Goal: Task Accomplishment & Management: Manage account settings

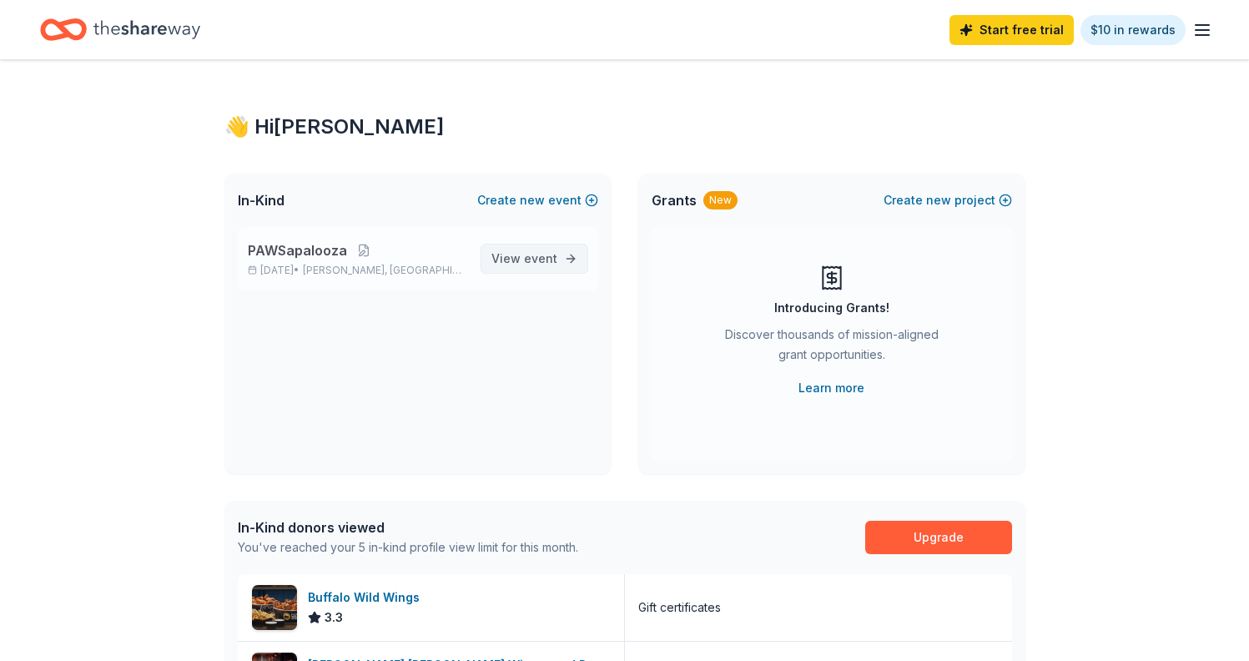
click at [566, 265] on link "View event" at bounding box center [535, 259] width 108 height 30
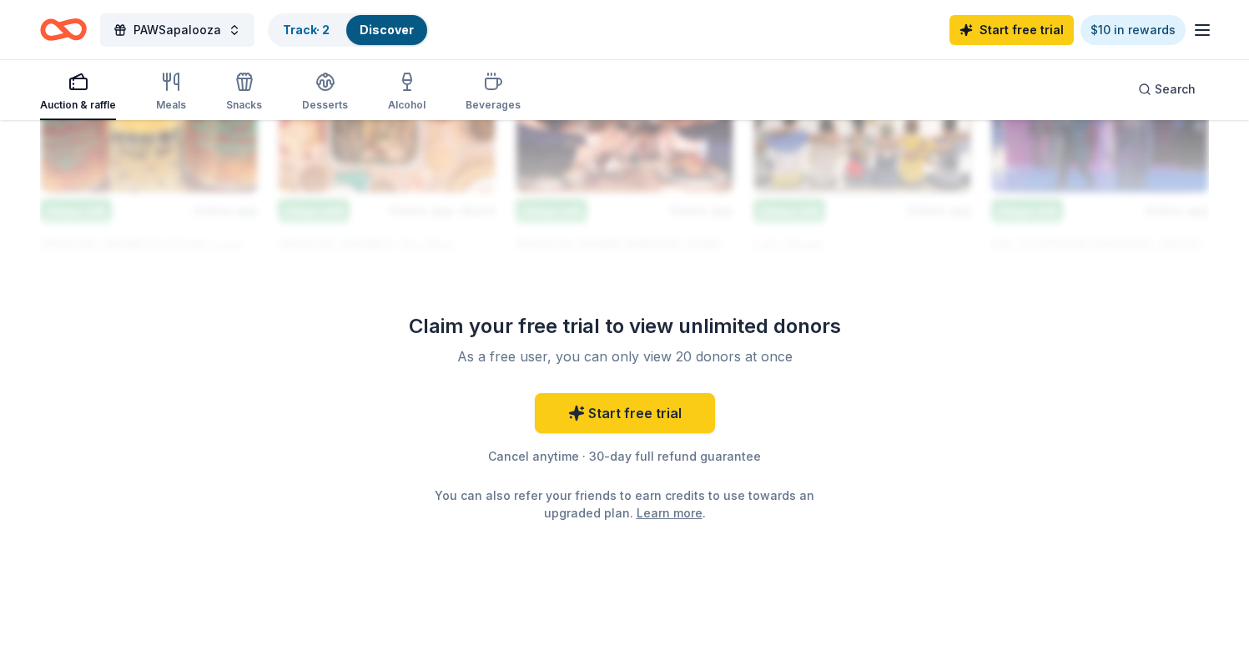
scroll to position [1604, 0]
click at [302, 38] on div "Track · 2" at bounding box center [306, 30] width 73 height 30
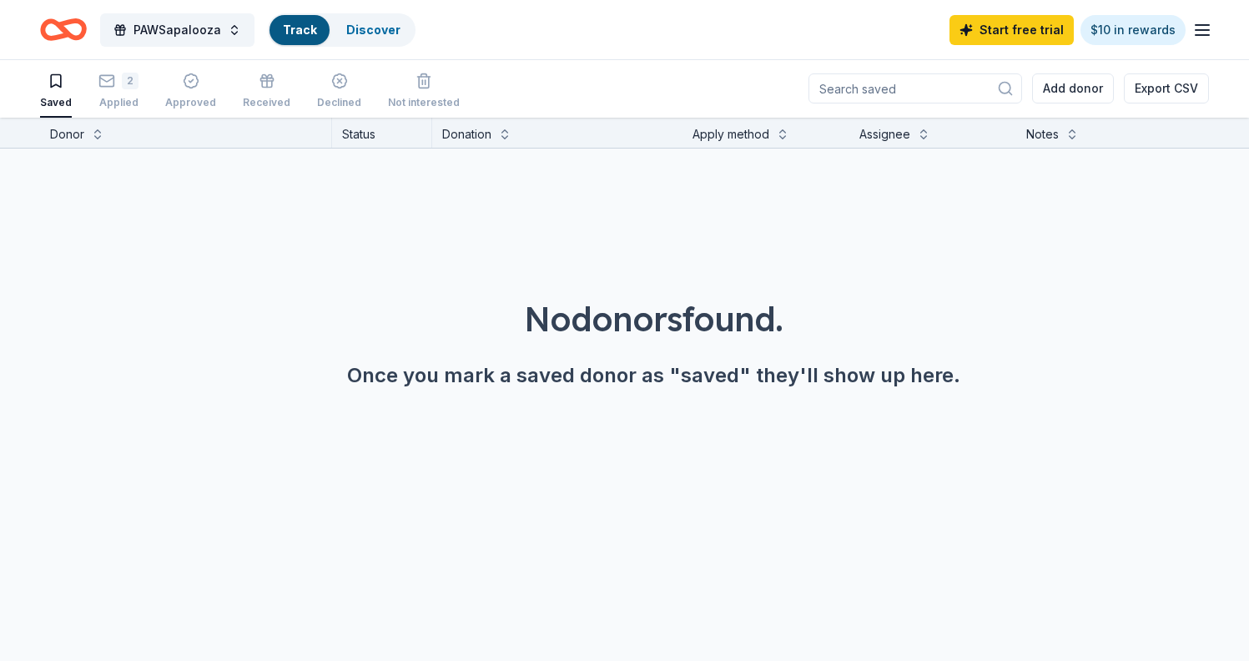
scroll to position [1, 0]
click at [291, 23] on link "Track · 2" at bounding box center [306, 30] width 47 height 14
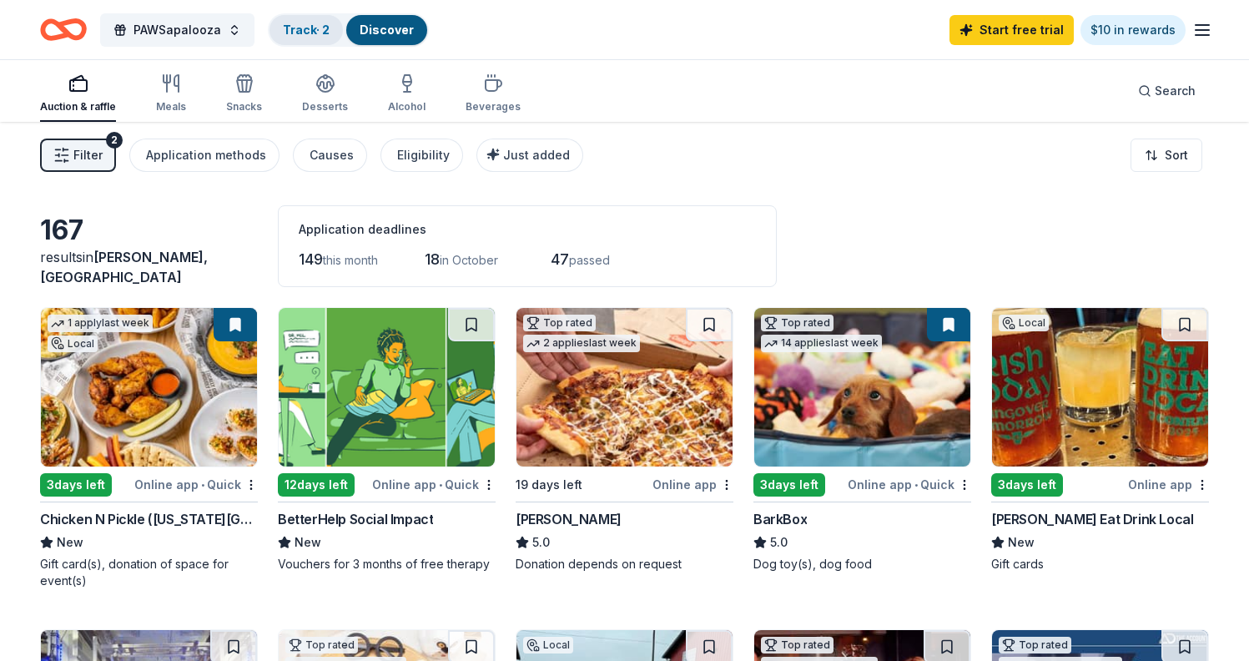
click at [285, 33] on link "Track · 2" at bounding box center [306, 30] width 47 height 14
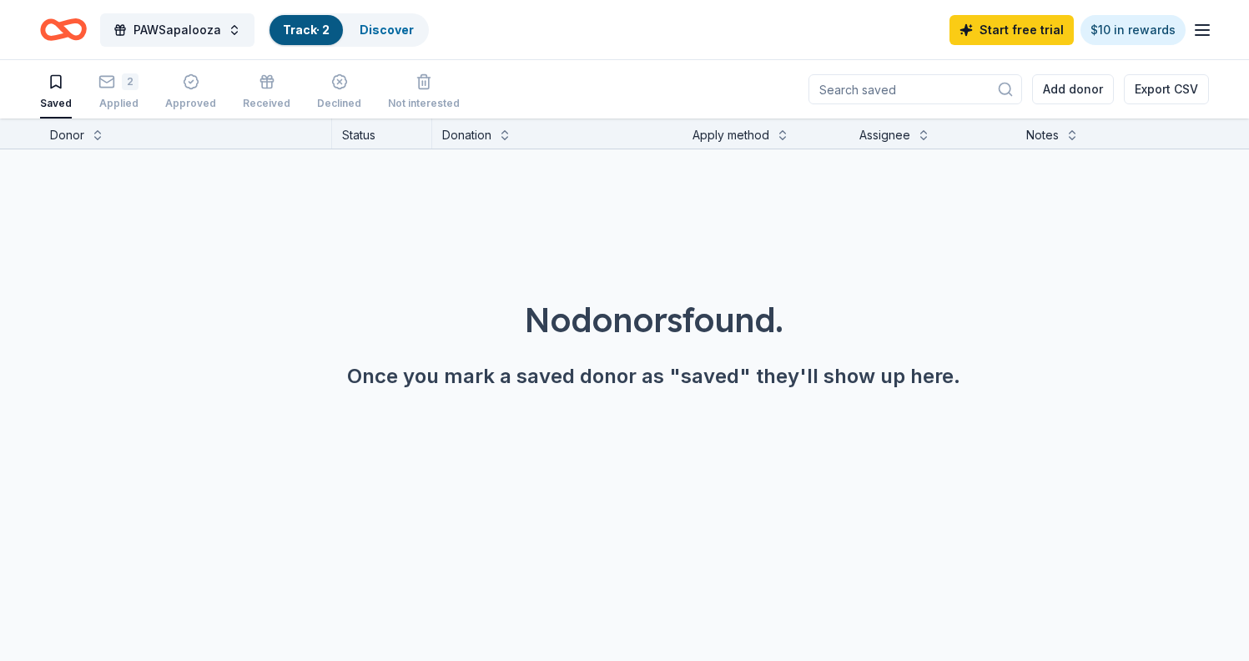
scroll to position [1, 0]
click at [285, 33] on link "Track · 2" at bounding box center [306, 30] width 47 height 14
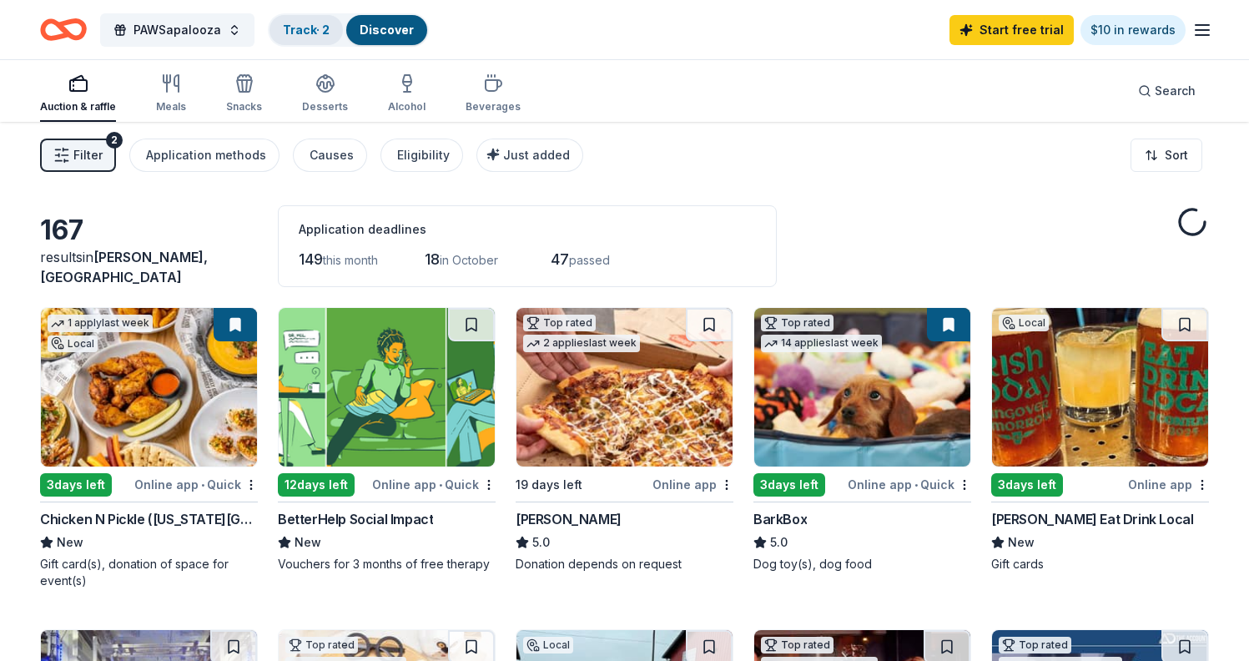
click at [295, 33] on link "Track · 2" at bounding box center [306, 30] width 47 height 14
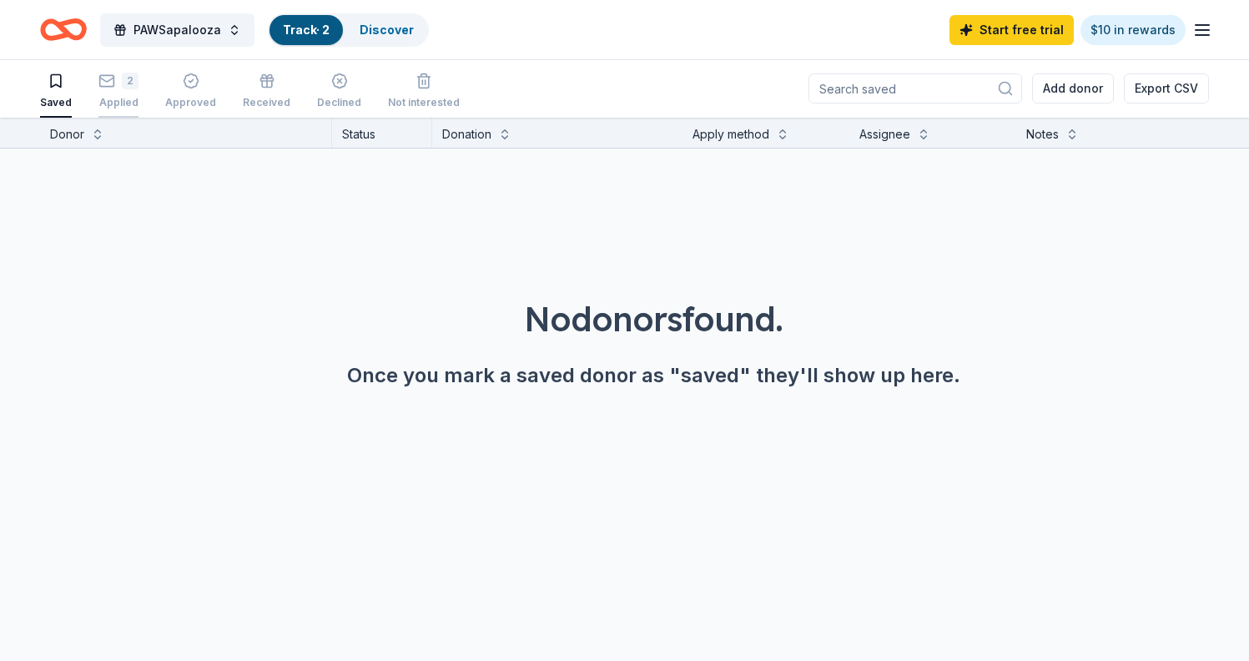
click at [129, 98] on div "Applied" at bounding box center [118, 102] width 40 height 13
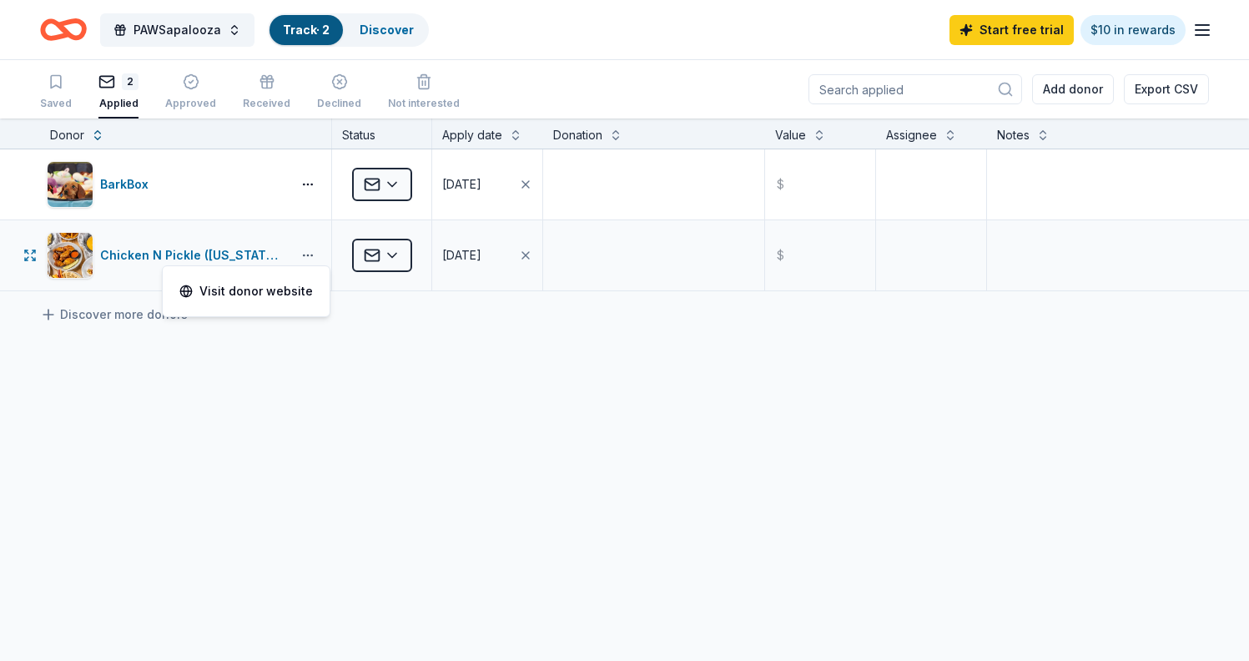
click at [311, 255] on button "button" at bounding box center [307, 255] width 33 height 13
click at [573, 322] on div "Discover more donors" at bounding box center [624, 314] width 1249 height 47
click at [385, 250] on html "PAWSapalooza Track · 2 Discover Start free trial $10 in rewards Saved 2 Applied…" at bounding box center [624, 330] width 1249 height 661
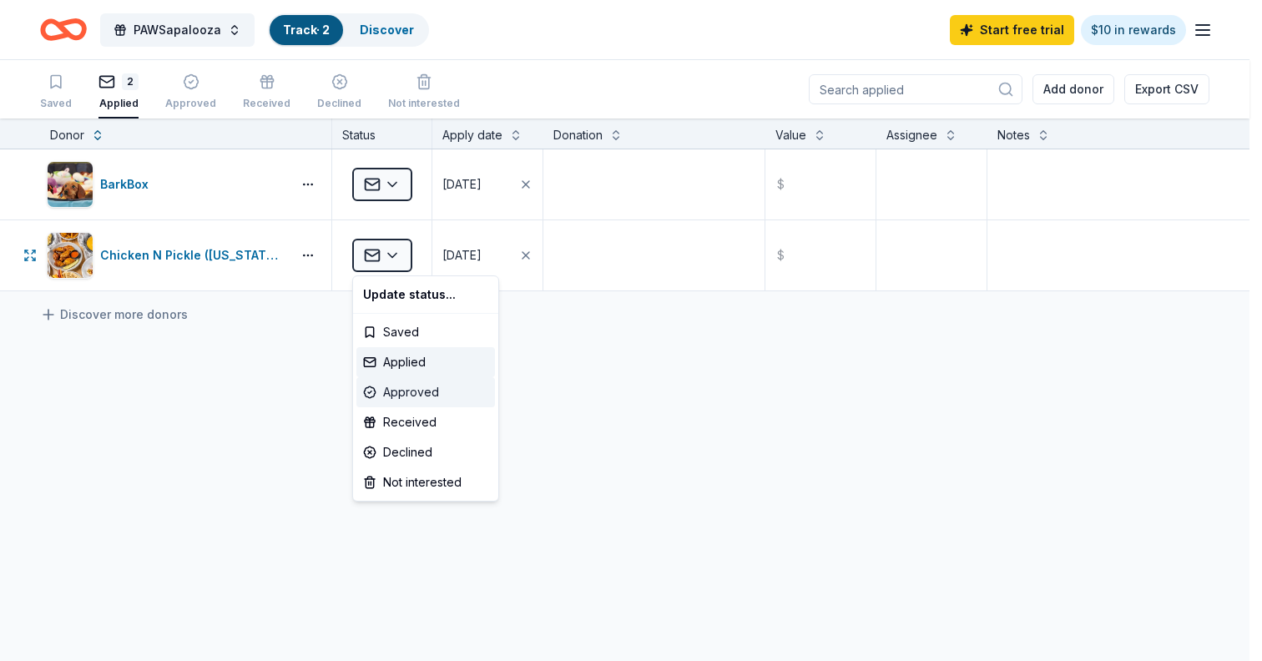
click at [409, 381] on div "Approved" at bounding box center [425, 392] width 139 height 30
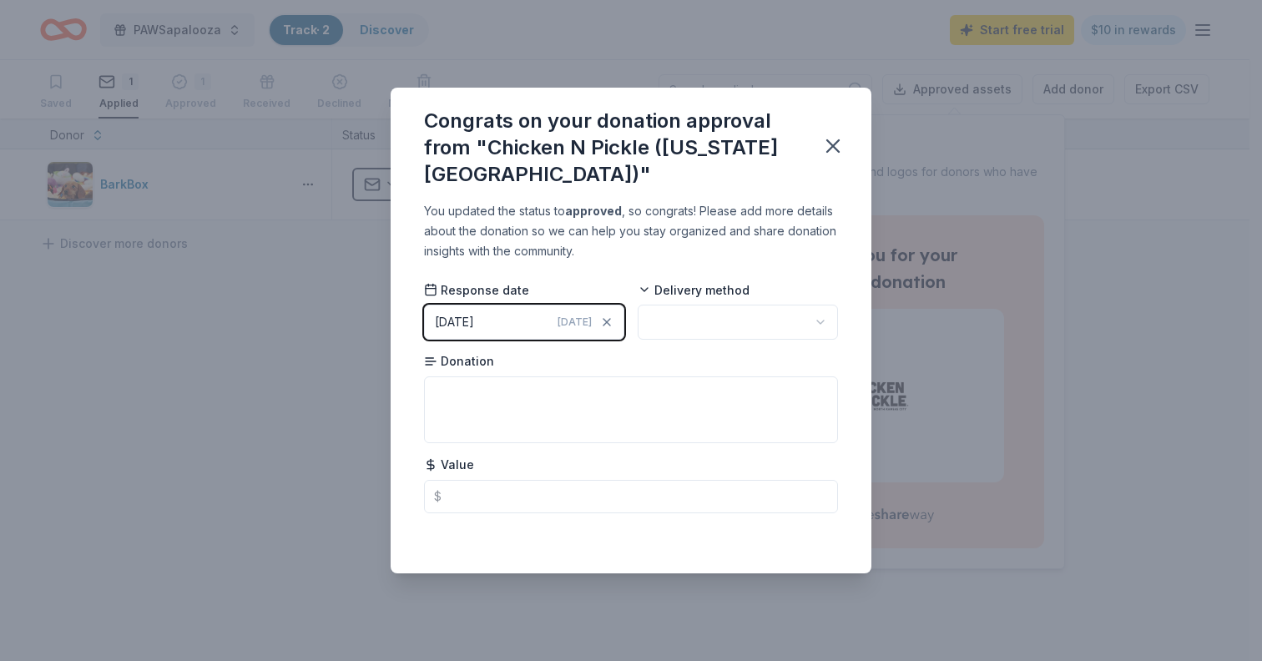
click at [659, 296] on html "PAWSapalooza Track · 2 Discover Start free trial $10 in rewards Saved 1 Applied…" at bounding box center [631, 330] width 1262 height 661
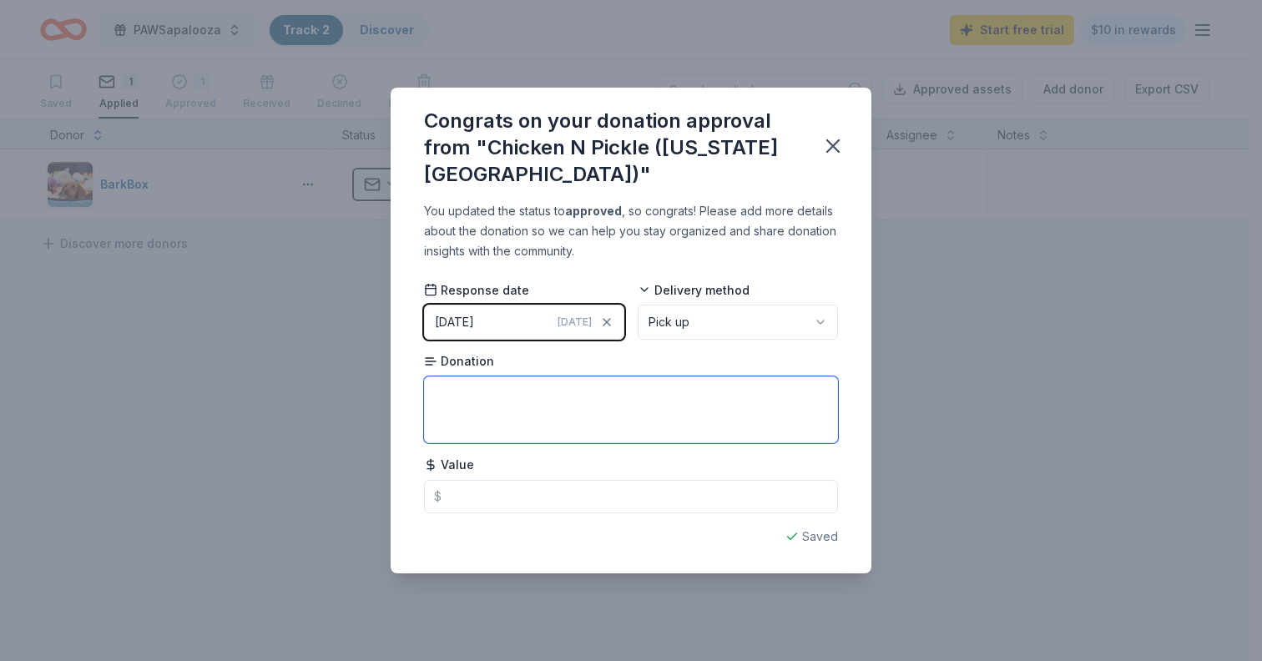
click at [496, 401] on textarea at bounding box center [631, 409] width 414 height 67
paste textarea "- Total Value = $100"
type textarea "- Total Value = $100"
drag, startPoint x: 555, startPoint y: 385, endPoint x: 384, endPoint y: 371, distance: 171.6
click at [385, 371] on div "Congrats on your donation approval from "Chicken N Pickle (Kansas City)" You up…" at bounding box center [631, 330] width 1262 height 661
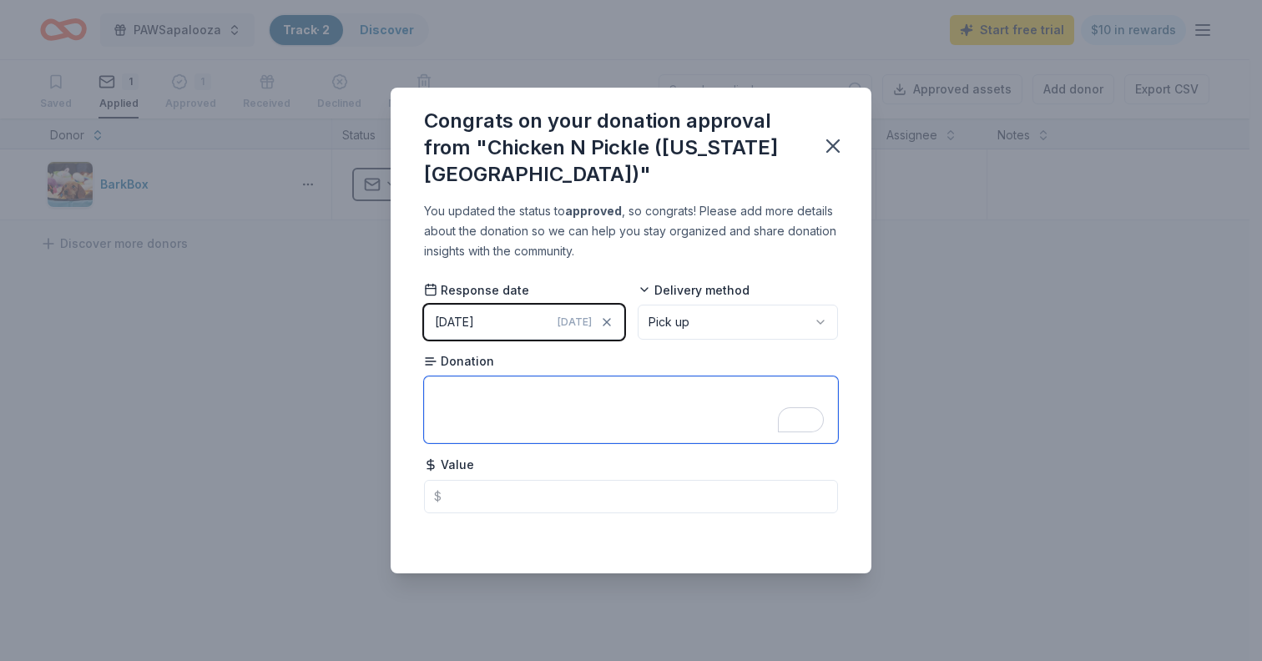
paste textarea "Chicken N Pickle Promo Certificate - 60 minutes of Court Time - Paddle and ball…"
type textarea "Chicken N Pickle Promo Certificate - 60 minutes of Court Time - Paddle and ball…"
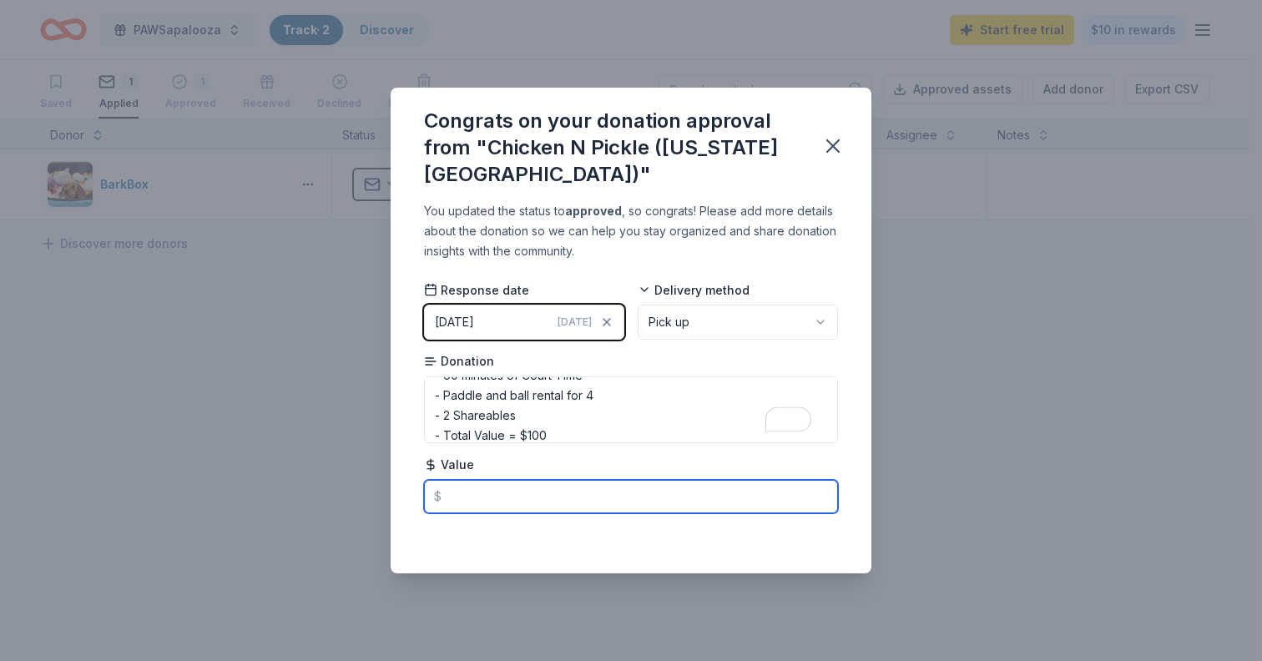
click at [461, 487] on input "text" at bounding box center [631, 496] width 414 height 33
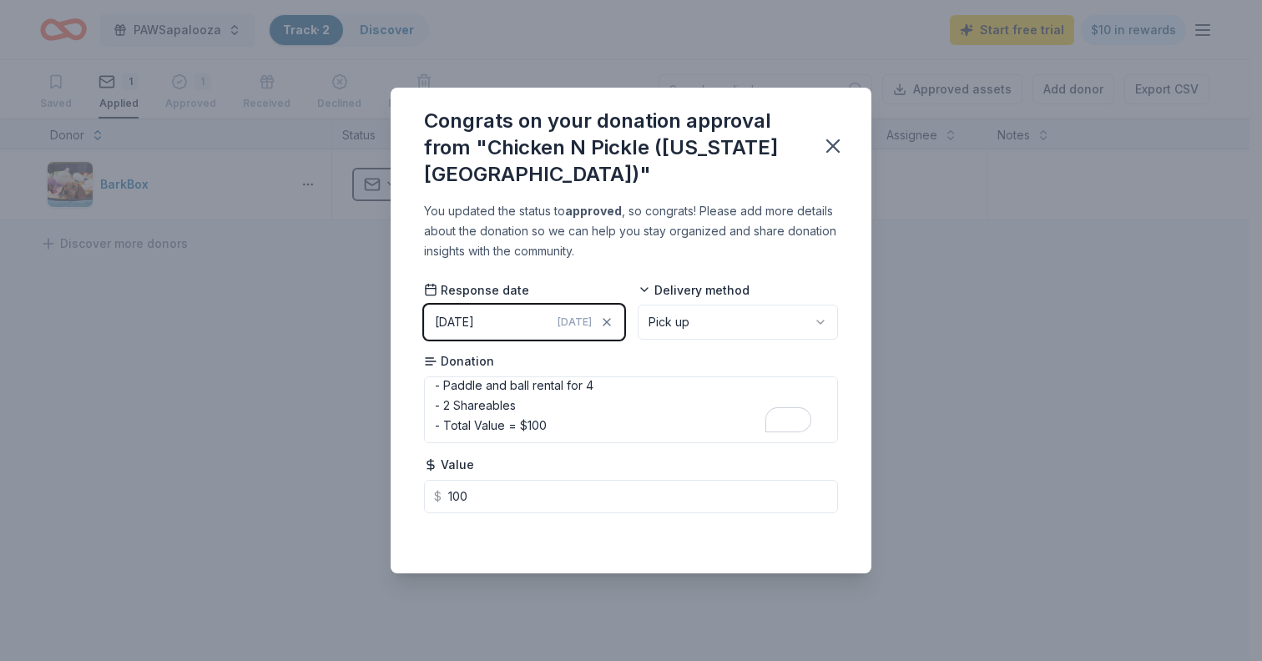
type input "100.00"
click at [860, 451] on div "You updated the status to approved , so congrats! Please add more details about…" at bounding box center [631, 386] width 481 height 371
click at [831, 144] on icon "button" at bounding box center [833, 146] width 12 height 12
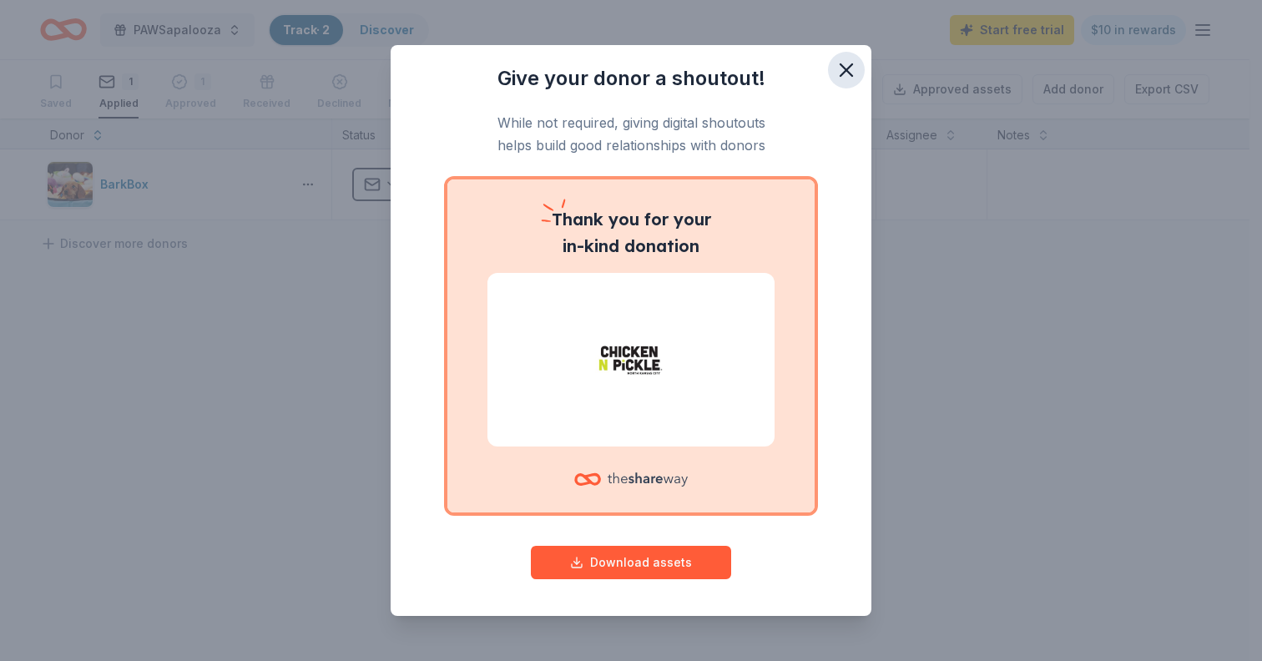
click at [846, 66] on icon "button" at bounding box center [845, 69] width 23 height 23
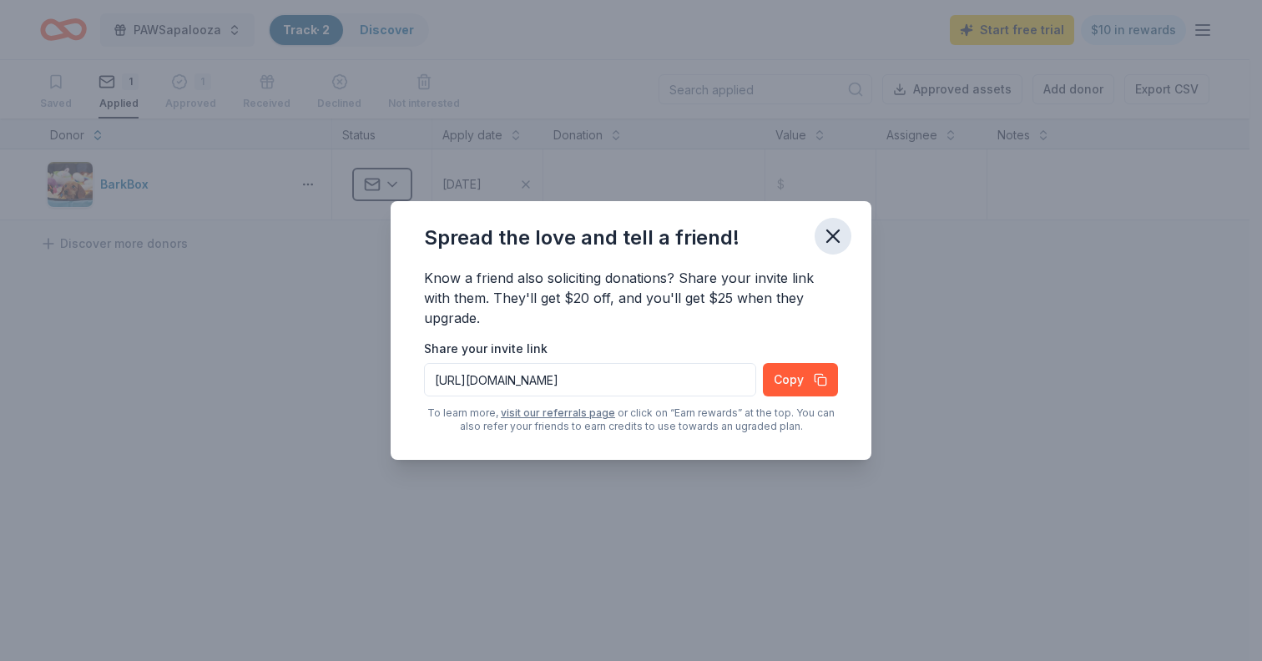
click at [839, 243] on icon "button" at bounding box center [832, 235] width 23 height 23
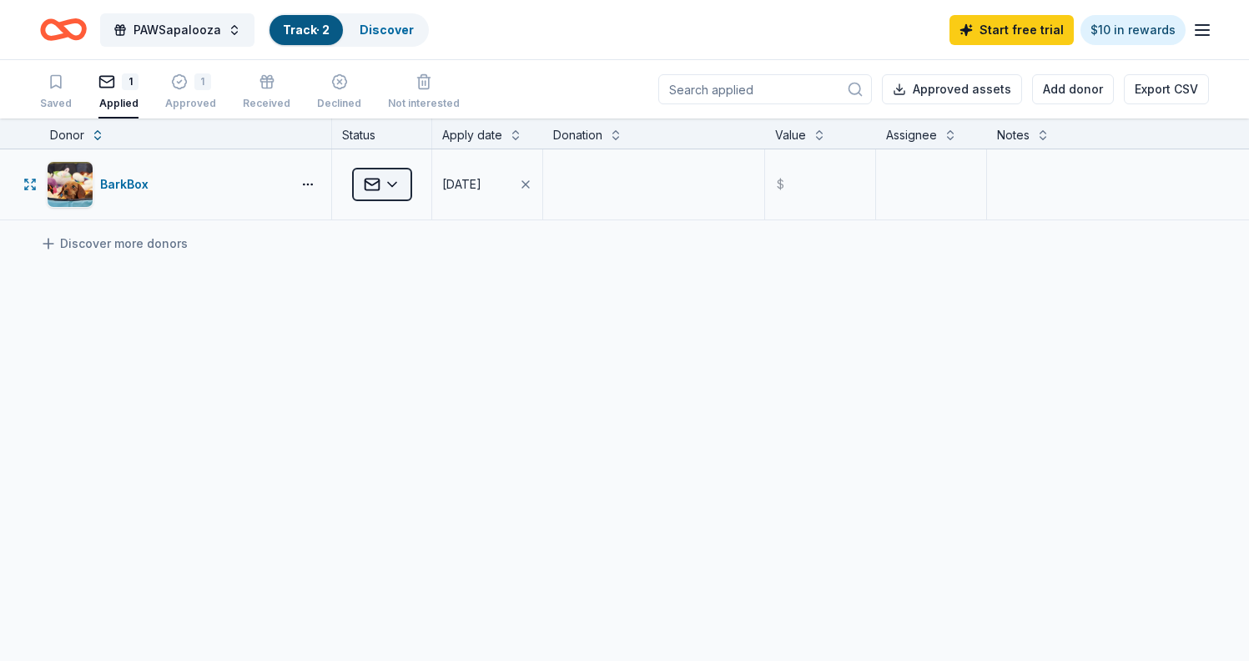
click at [377, 191] on html "PAWSapalooza Track · 2 Discover Start free trial $10 in rewards Saved 1 Applied…" at bounding box center [624, 330] width 1249 height 661
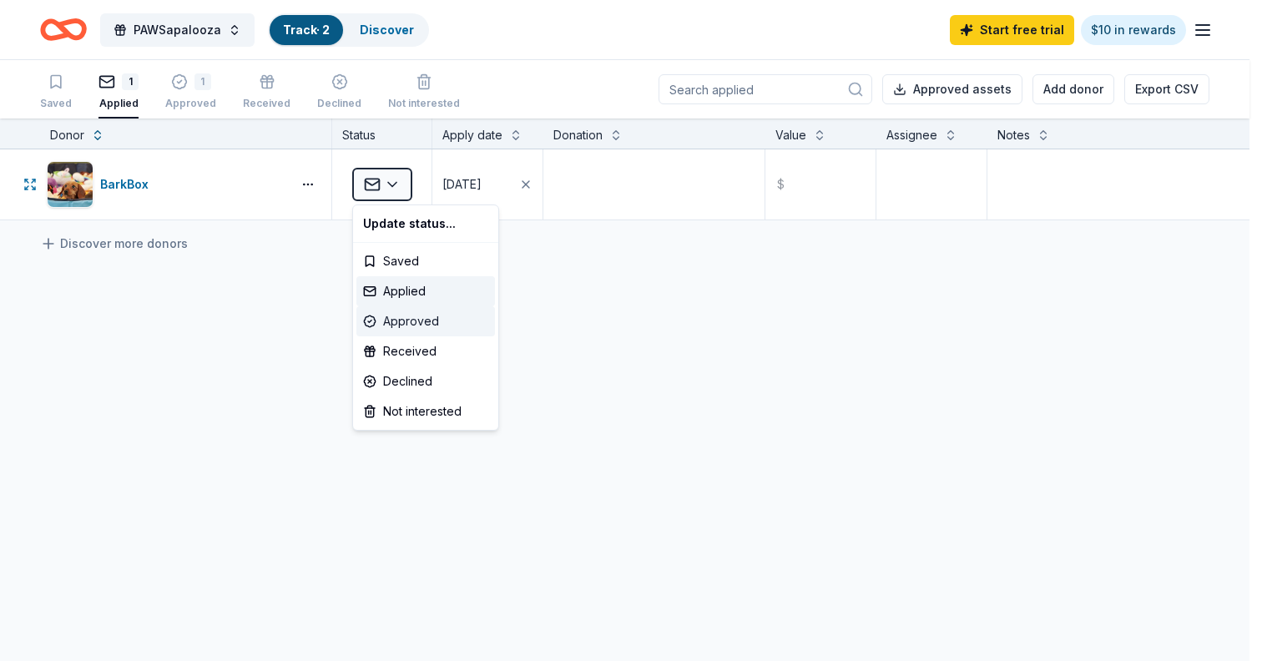
click at [413, 318] on div "Approved" at bounding box center [425, 321] width 139 height 30
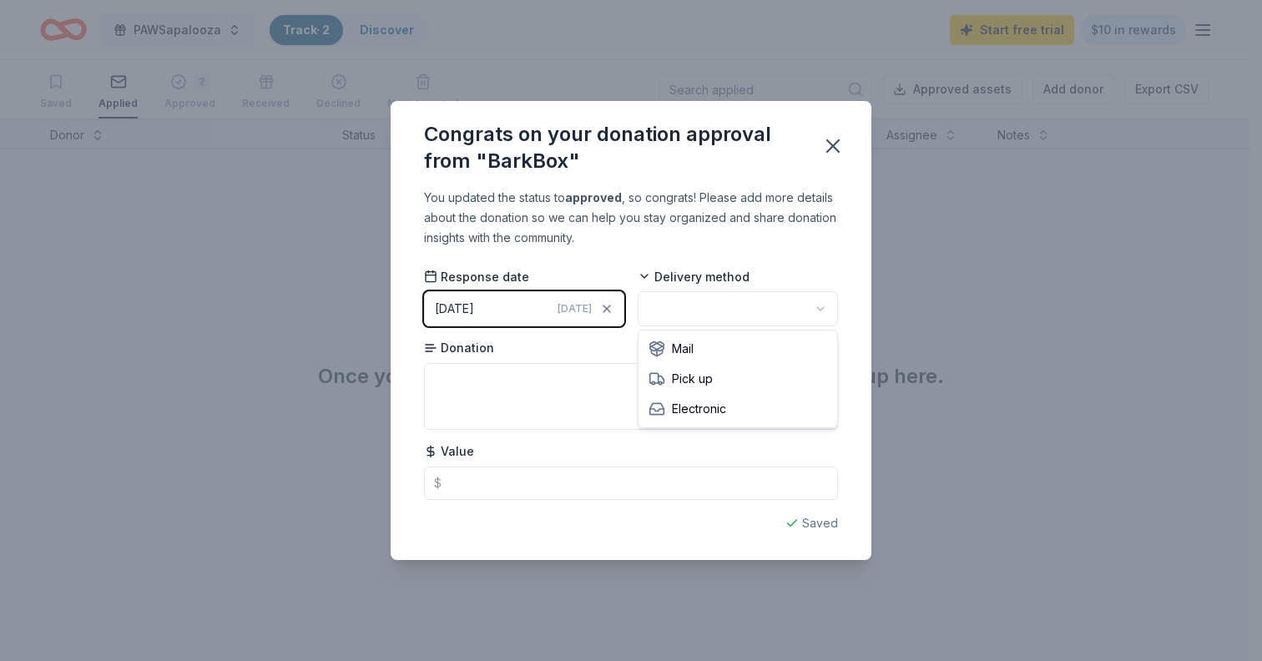
click at [725, 305] on html "PAWSapalooza Track · 2 Discover Start free trial $10 in rewards Saved Applied 2…" at bounding box center [631, 330] width 1262 height 661
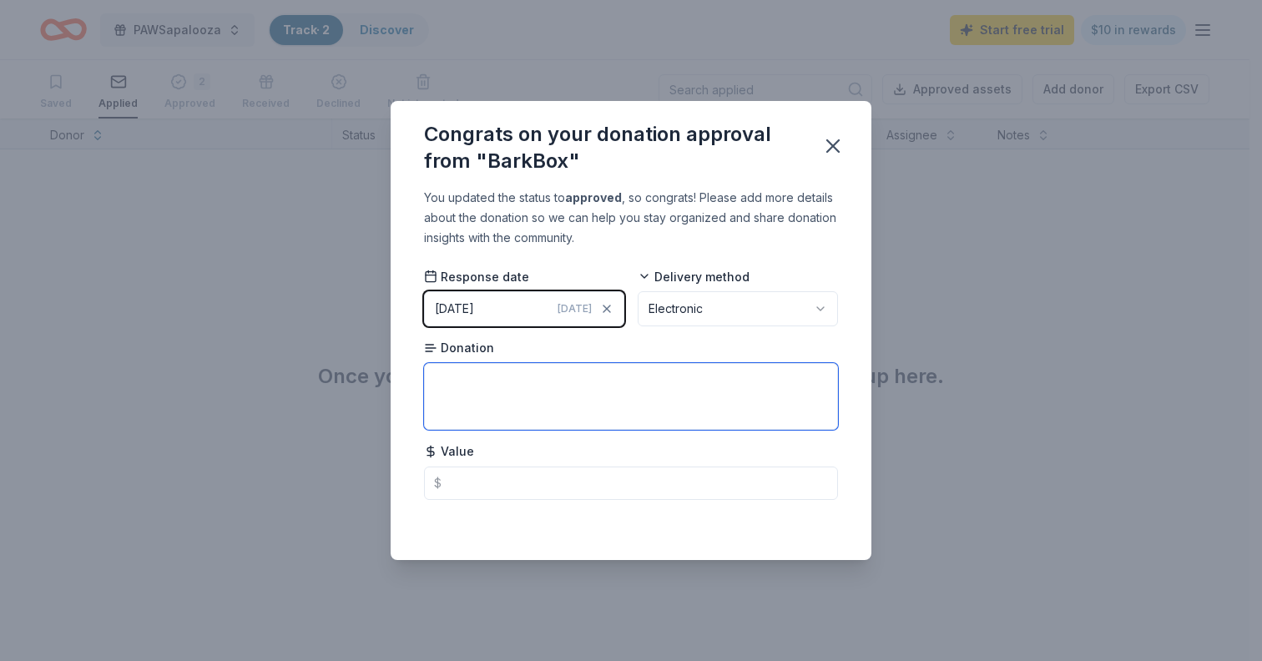
click at [455, 395] on textarea at bounding box center [631, 396] width 414 height 67
paste textarea "1-month digital gift certificate, which is up to $45 in value and does not expi…"
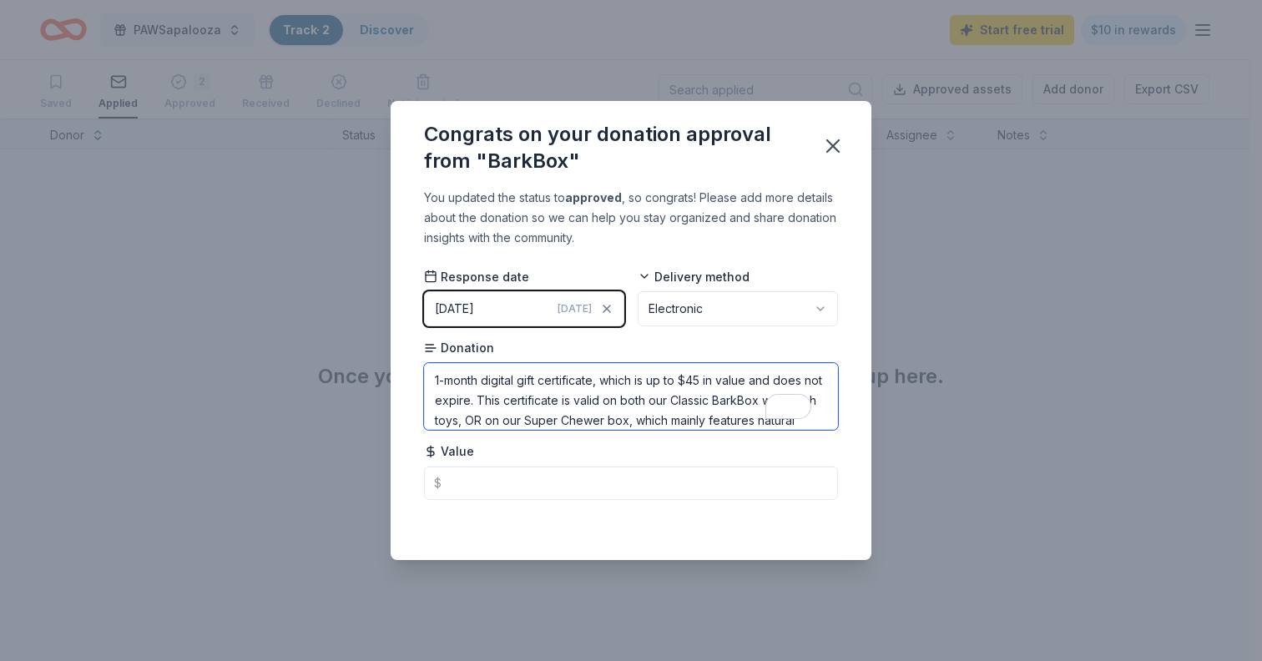
scroll to position [58, 0]
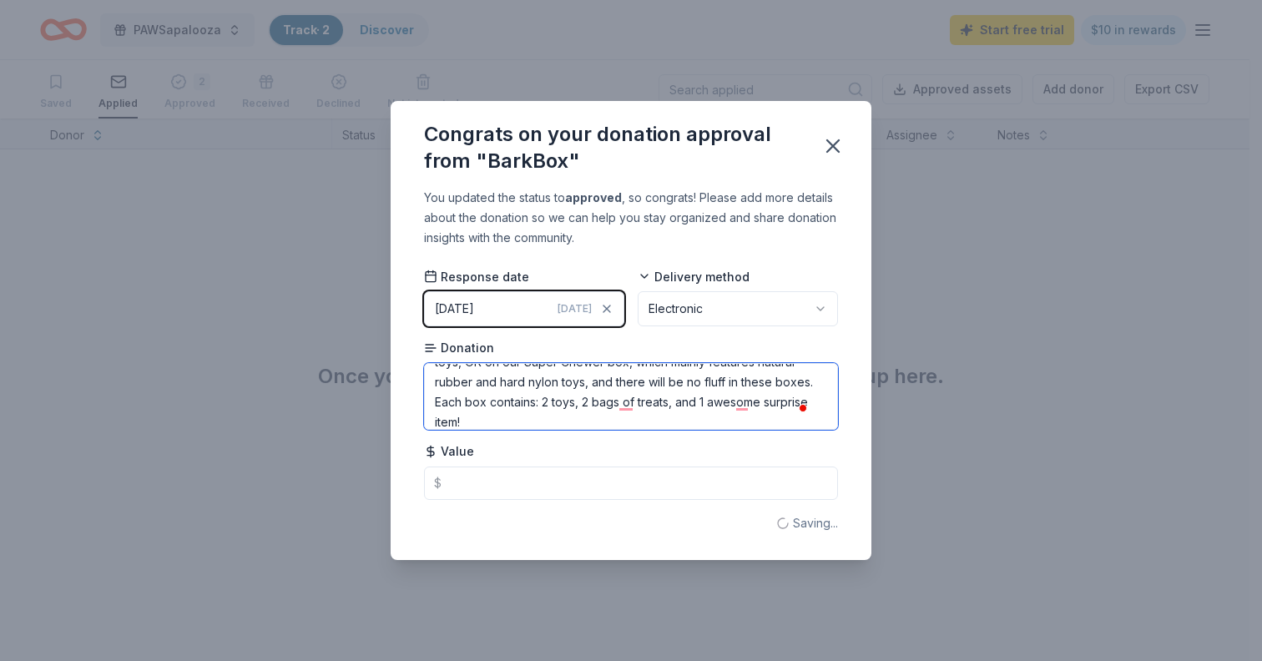
type textarea "1-month digital gift certificate, which is up to $45 in value and does not expi…"
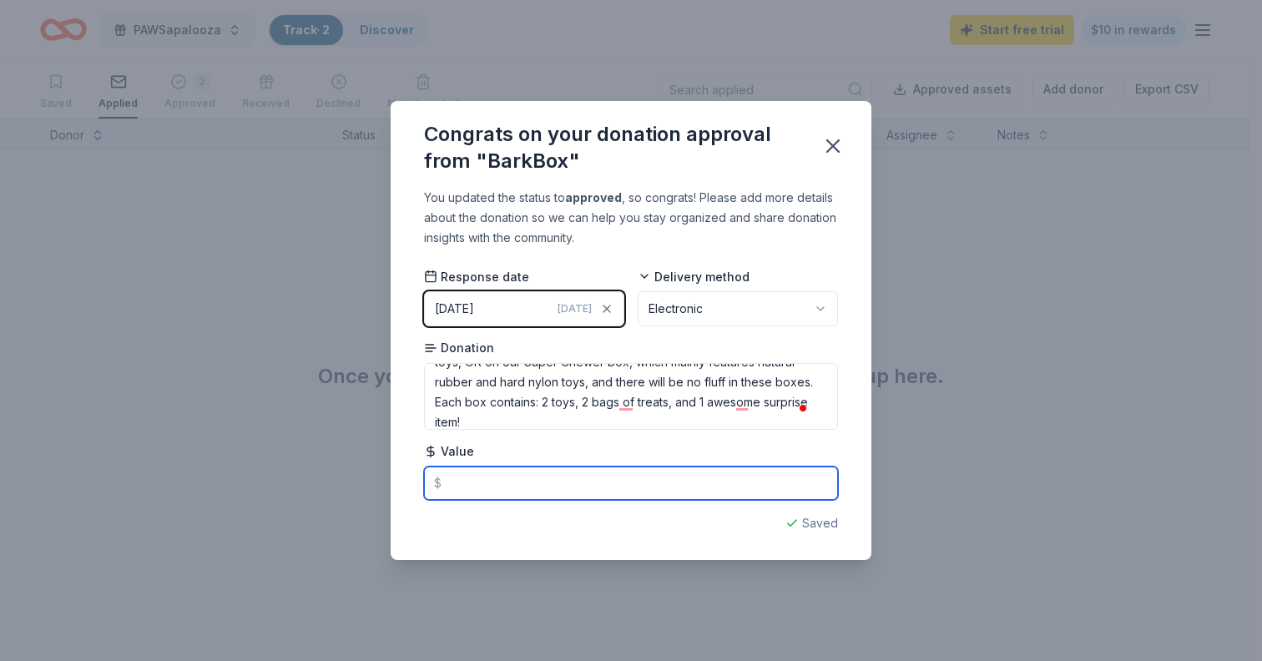
click at [497, 491] on input "text" at bounding box center [631, 482] width 414 height 33
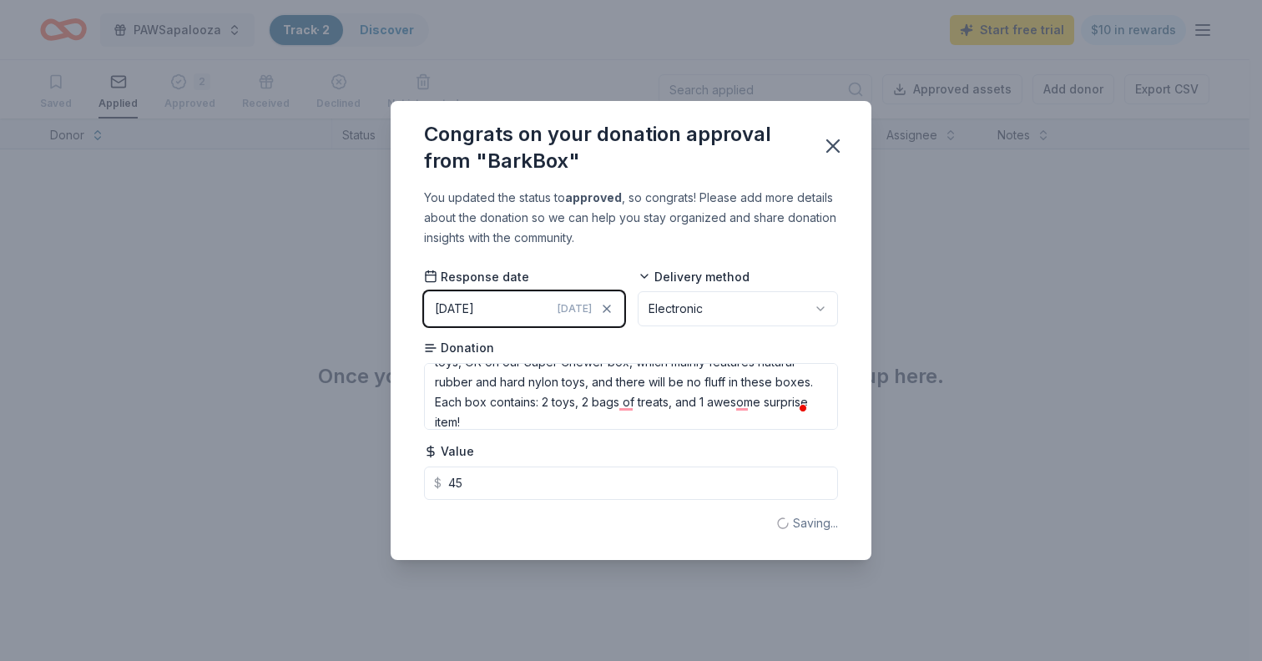
type input "45.00"
click at [844, 335] on div "You updated the status to approved , so congrats! Please add more details about…" at bounding box center [631, 373] width 481 height 371
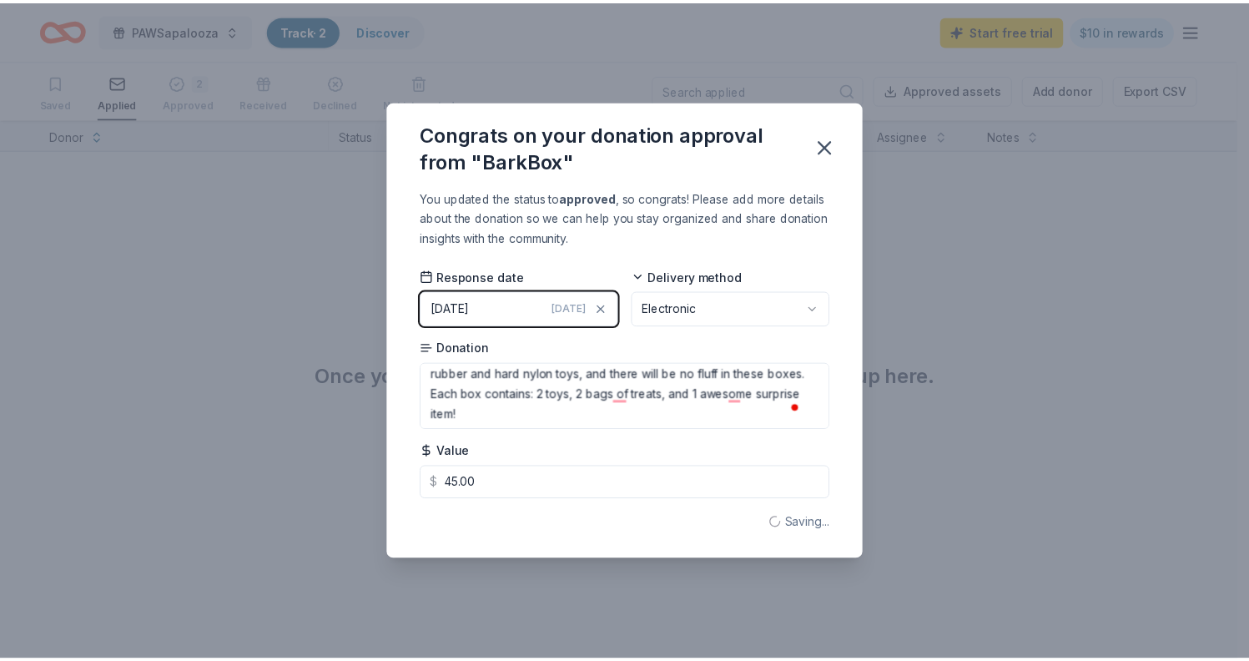
scroll to position [68, 0]
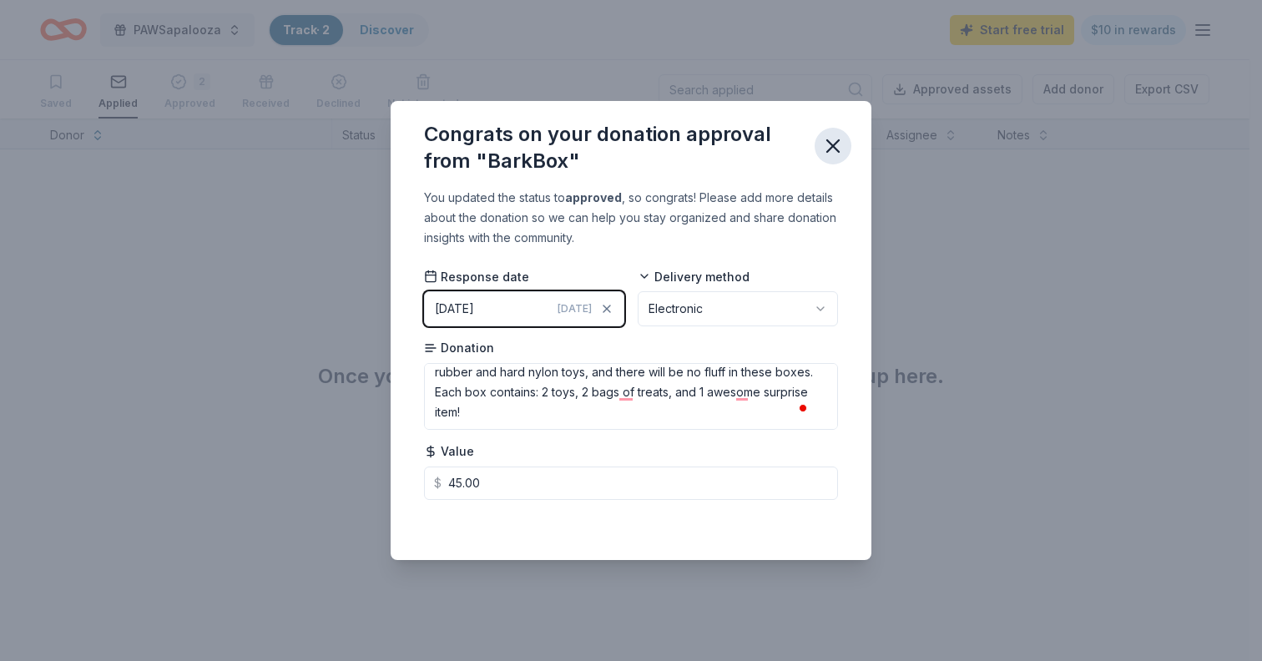
click at [825, 141] on icon "button" at bounding box center [832, 145] width 23 height 23
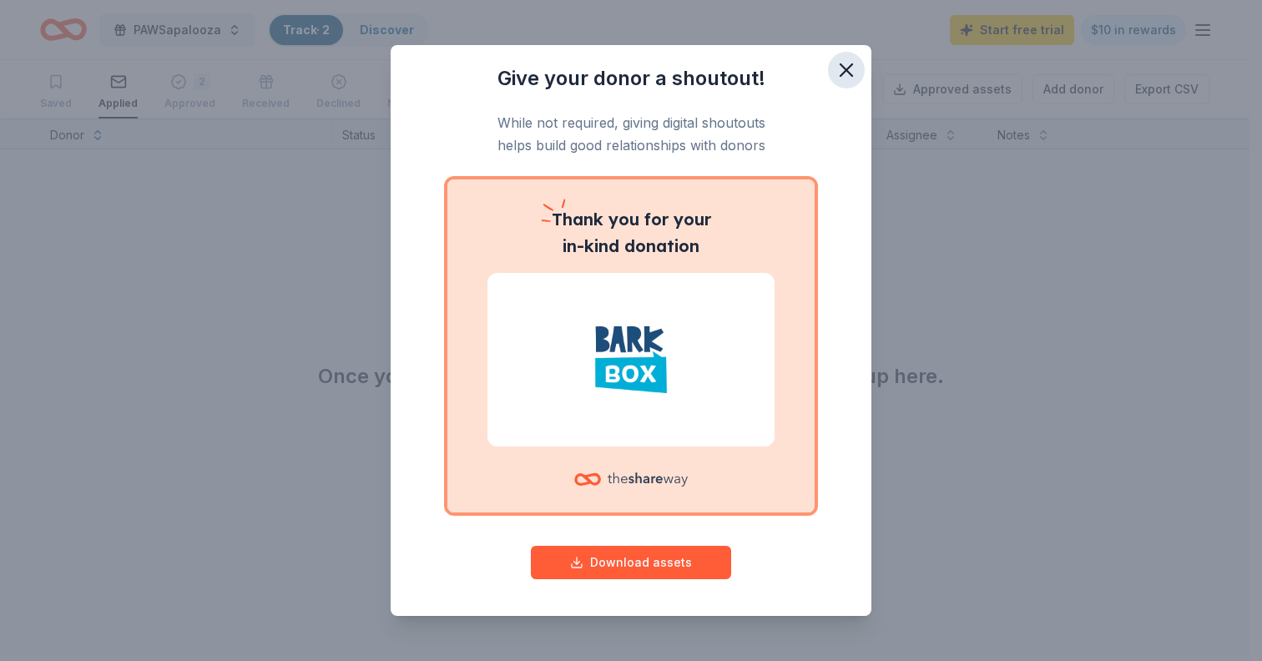
click at [842, 65] on icon "button" at bounding box center [846, 70] width 12 height 12
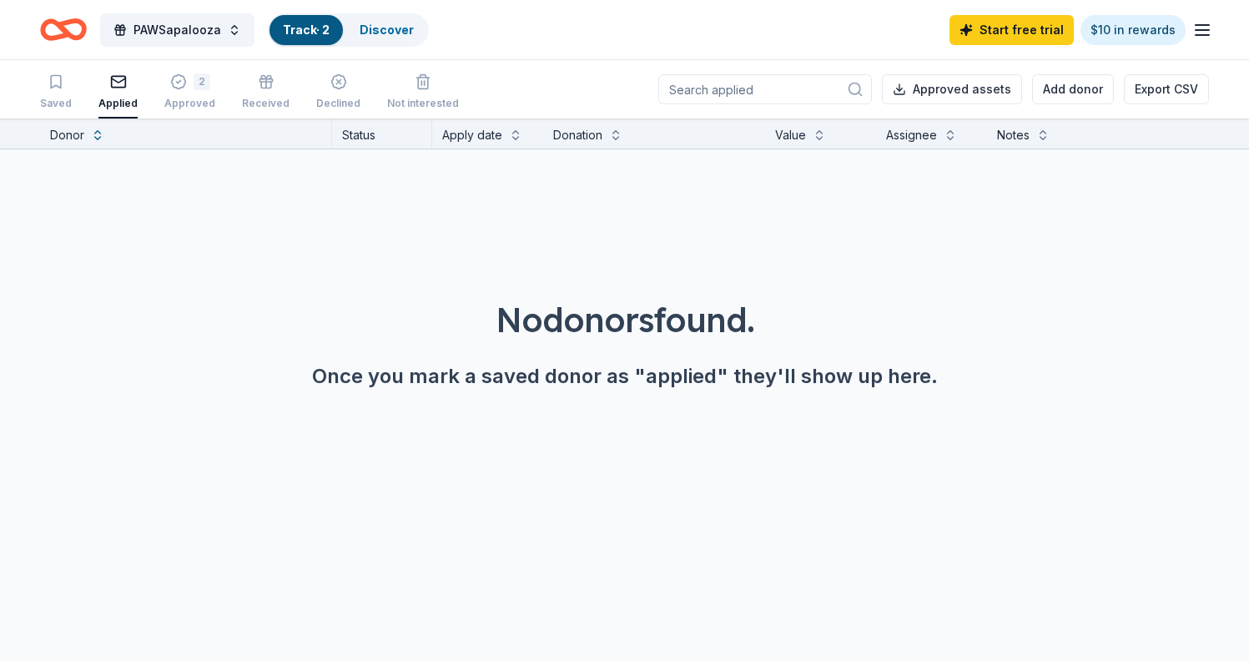
click at [53, 31] on icon "Home" at bounding box center [63, 29] width 47 height 39
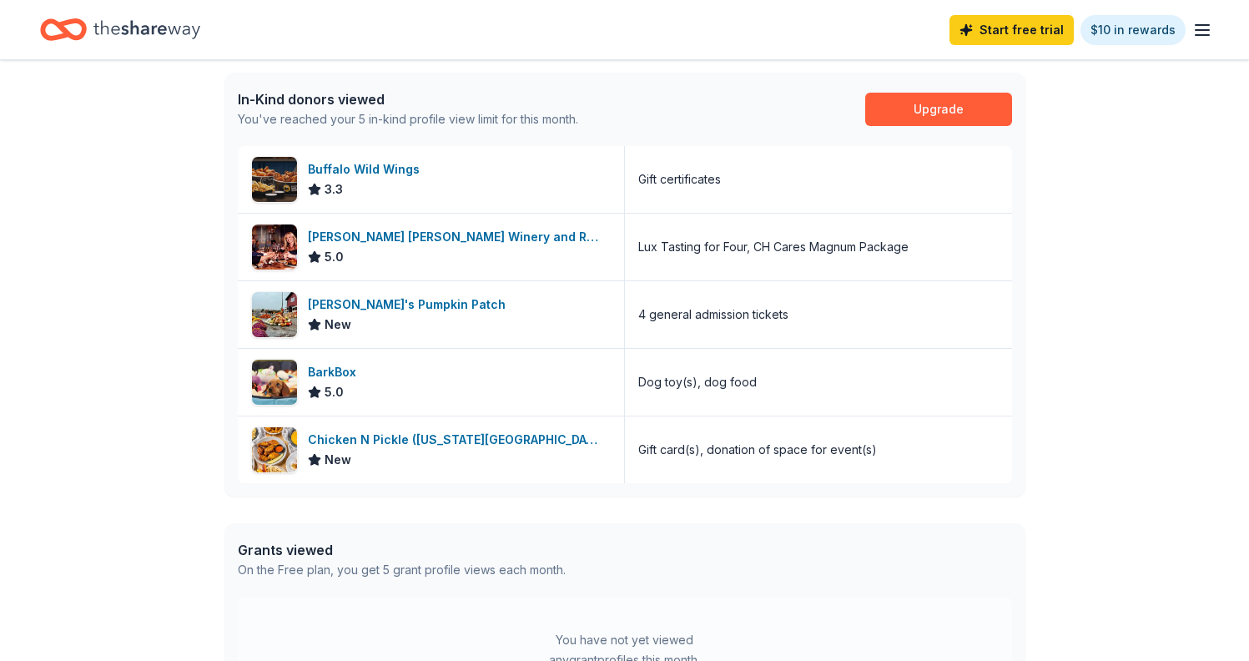
scroll to position [401, 0]
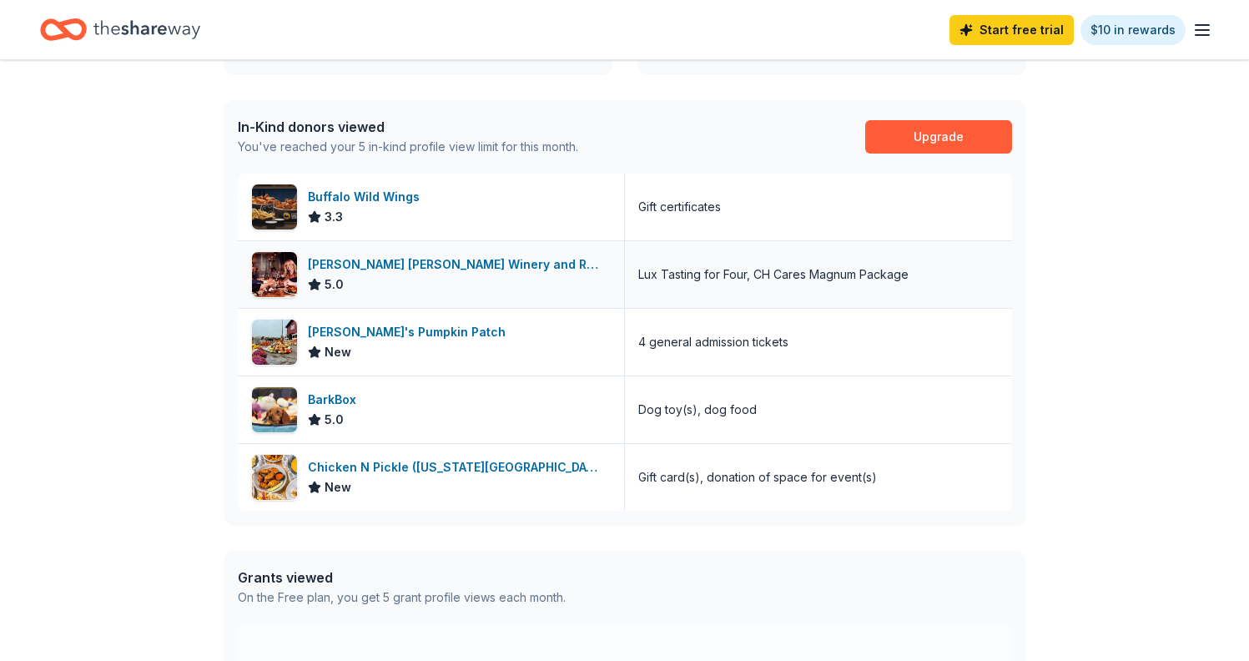
click at [683, 275] on div "Lux Tasting for Four, CH Cares Magnum Package" at bounding box center [773, 275] width 270 height 20
click at [675, 350] on div "4 general admission tickets" at bounding box center [713, 342] width 150 height 20
click at [343, 344] on span "New" at bounding box center [338, 352] width 27 height 20
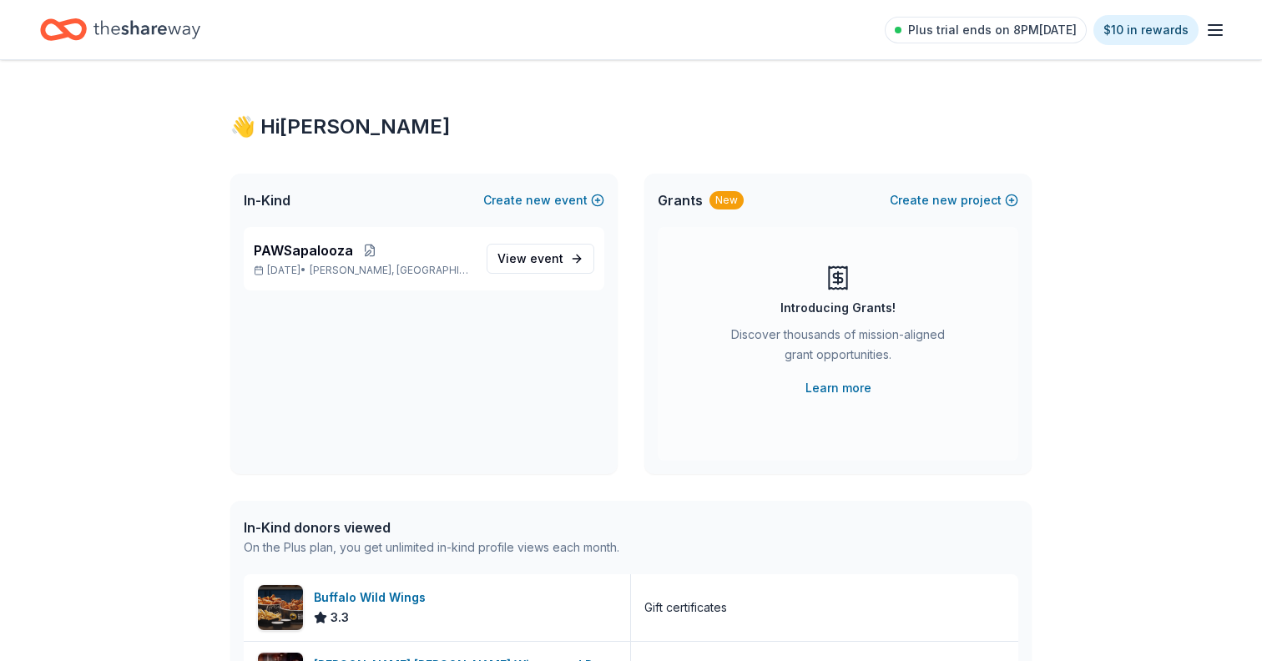
scroll to position [401, 0]
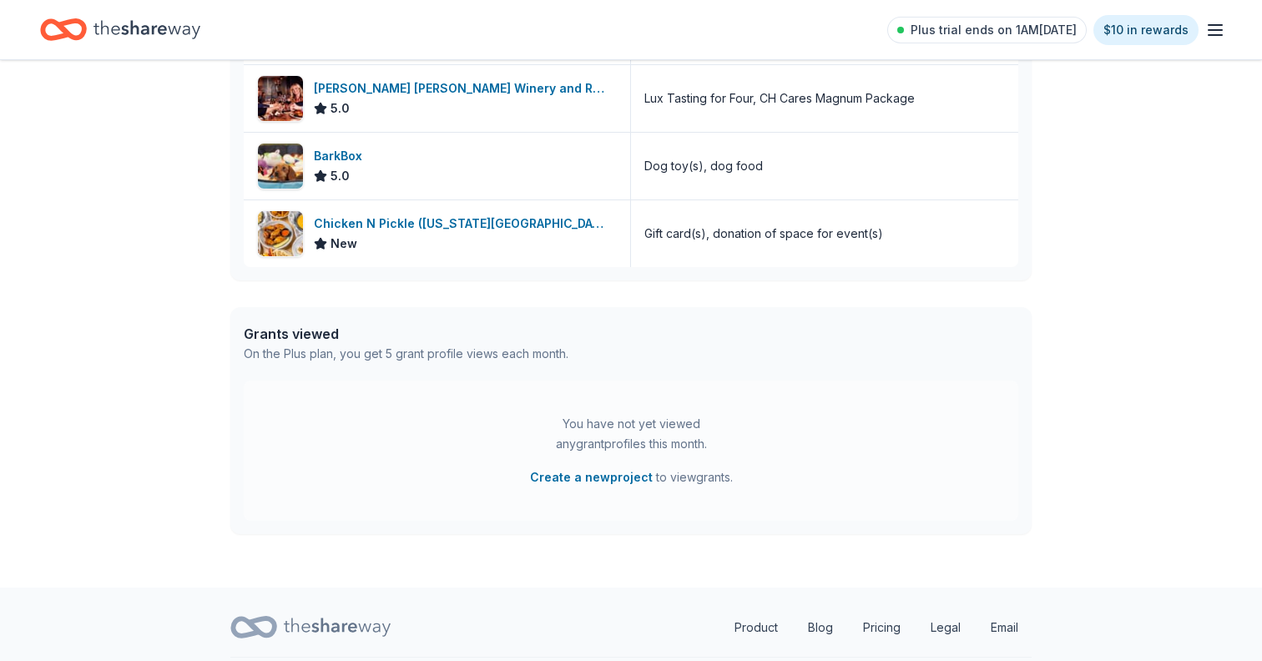
scroll to position [684, 0]
